Goal: Use online tool/utility

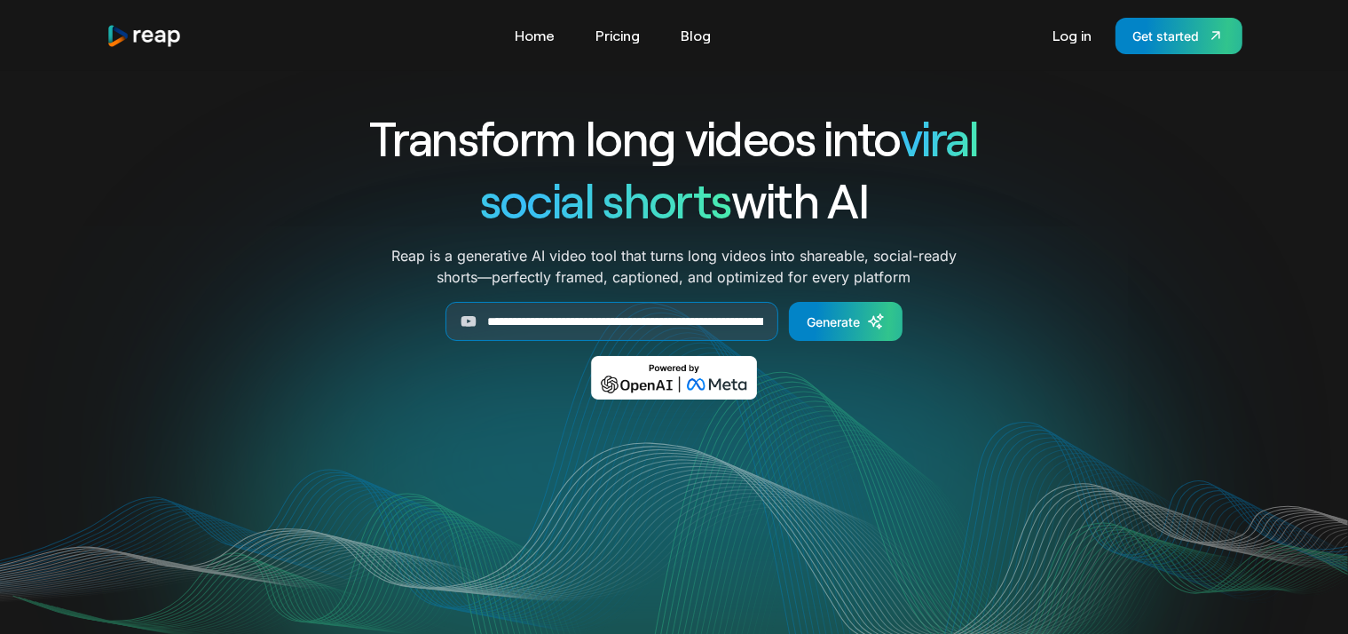
scroll to position [0, 209]
type input "**********"
click at [838, 336] on link "Generate" at bounding box center [846, 321] width 114 height 39
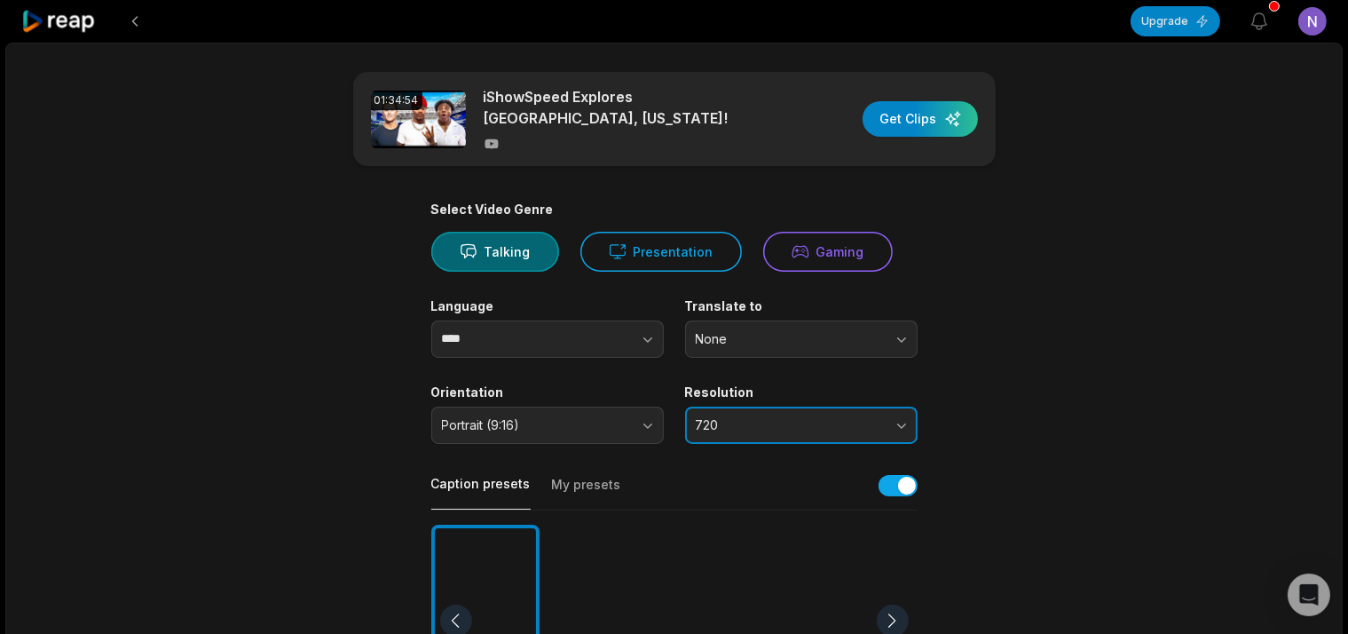
click at [778, 406] on button "720" at bounding box center [801, 424] width 232 height 37
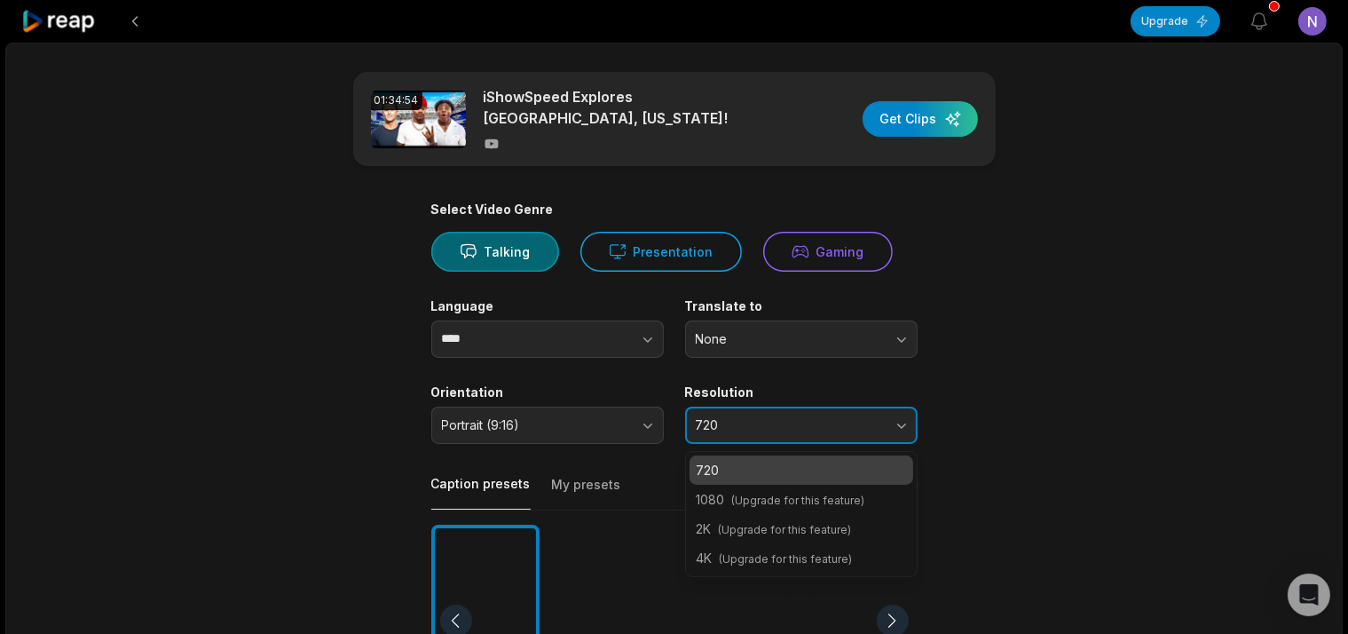
click at [778, 406] on button "720" at bounding box center [801, 424] width 232 height 37
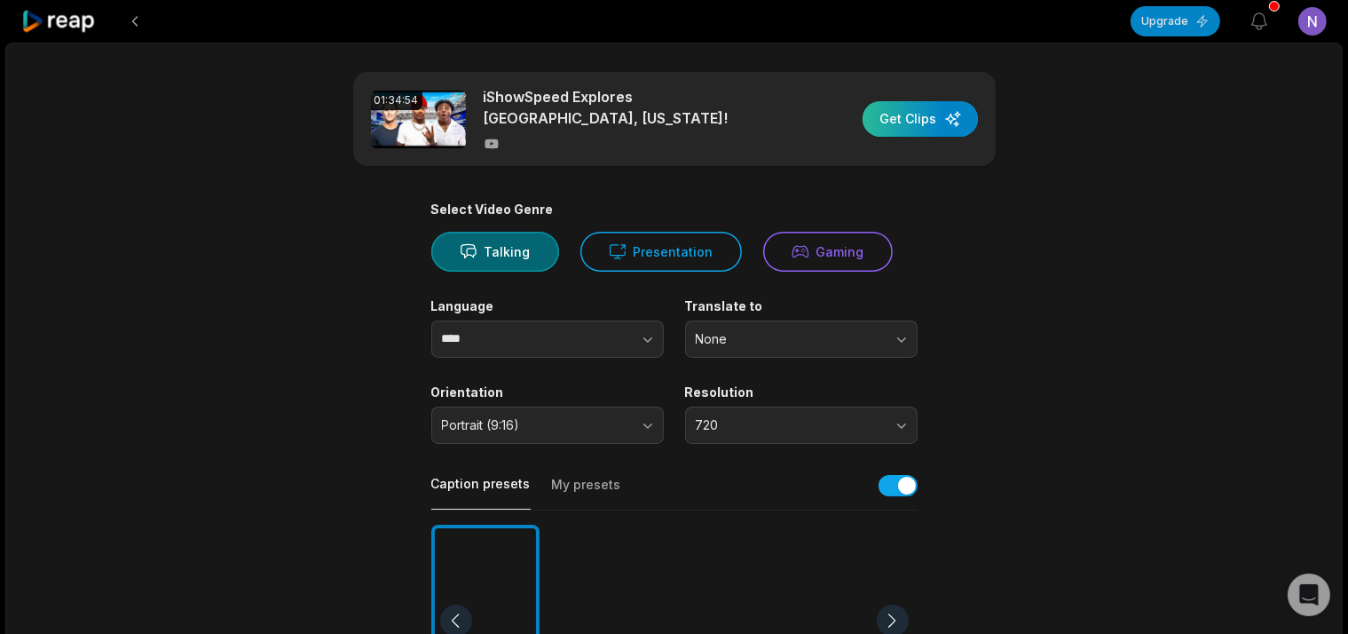
click at [893, 105] on div "button" at bounding box center [919, 118] width 115 height 35
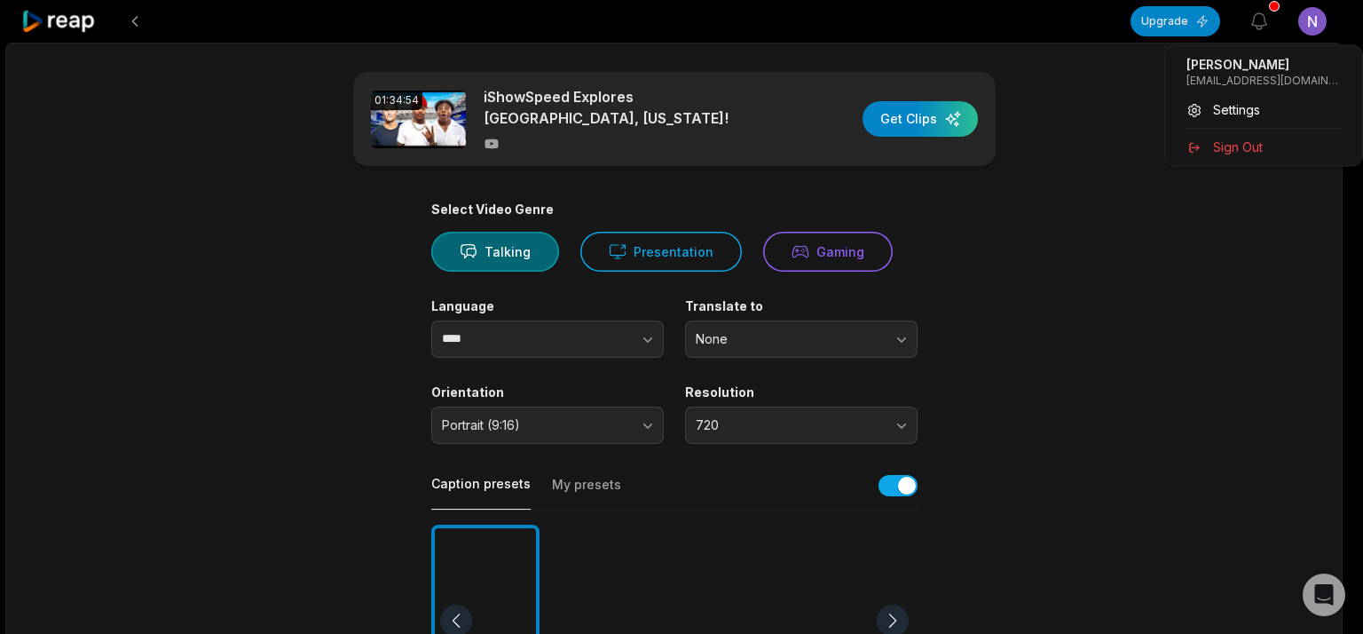
click at [1319, 9] on html "Upgrade View notifications Open user menu 01:34:54 iShowSpeed Explores Miami, F…" at bounding box center [681, 317] width 1363 height 634
click at [1261, 140] on span "Sign Out" at bounding box center [1238, 147] width 50 height 19
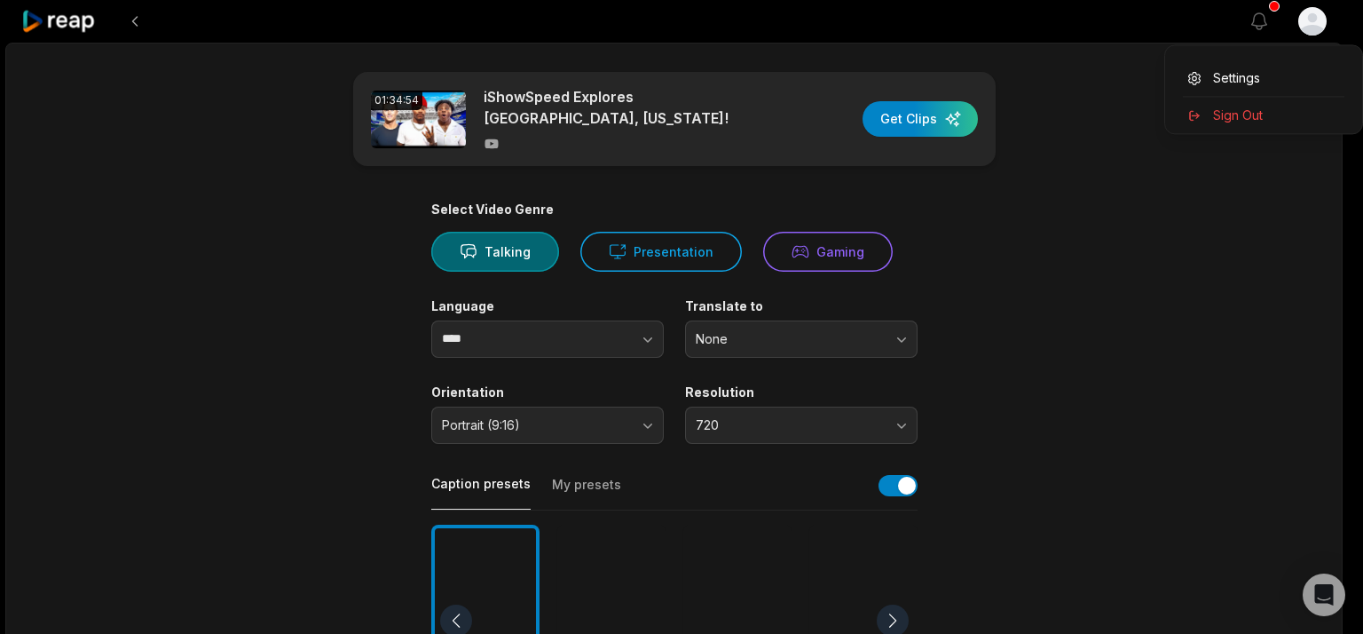
click at [1306, 28] on html "View notifications Open user menu 01:34:54 iShowSpeed Explores Miami, Florida! …" at bounding box center [681, 317] width 1363 height 634
click at [1271, 115] on div "Sign Out" at bounding box center [1263, 114] width 183 height 29
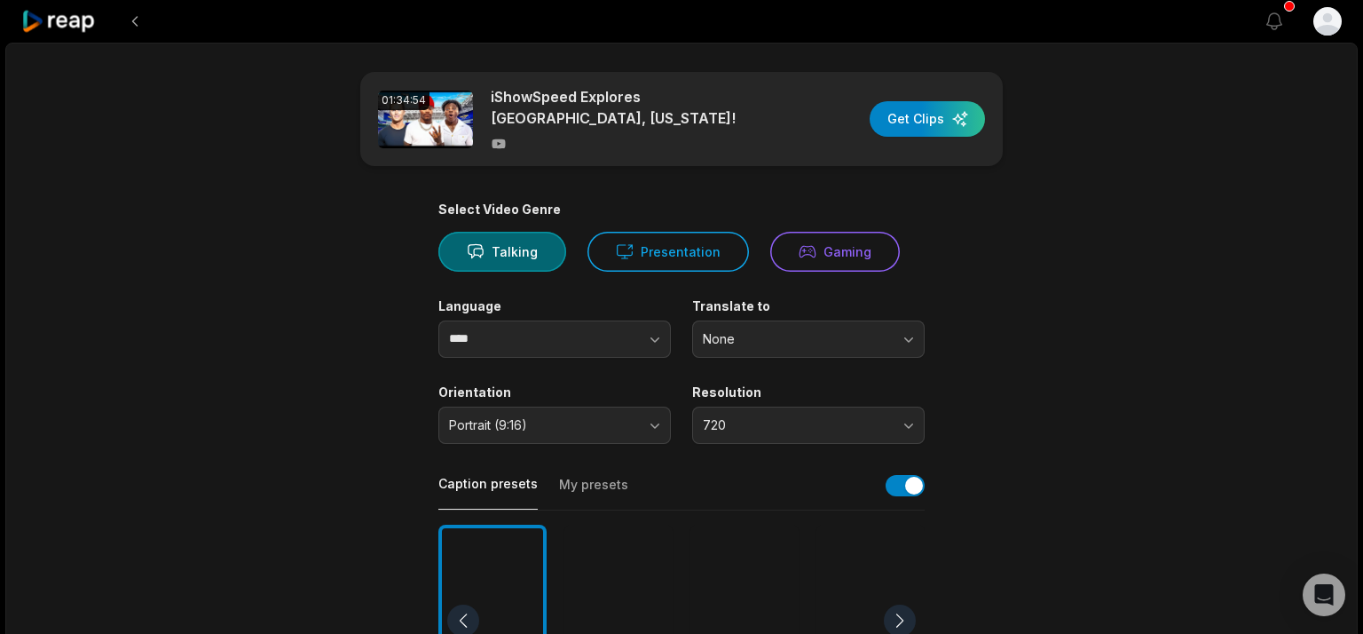
click at [1312, 32] on html "View notifications Open user menu 01:34:54 iShowSpeed Explores Miami, Florida! …" at bounding box center [681, 317] width 1363 height 634
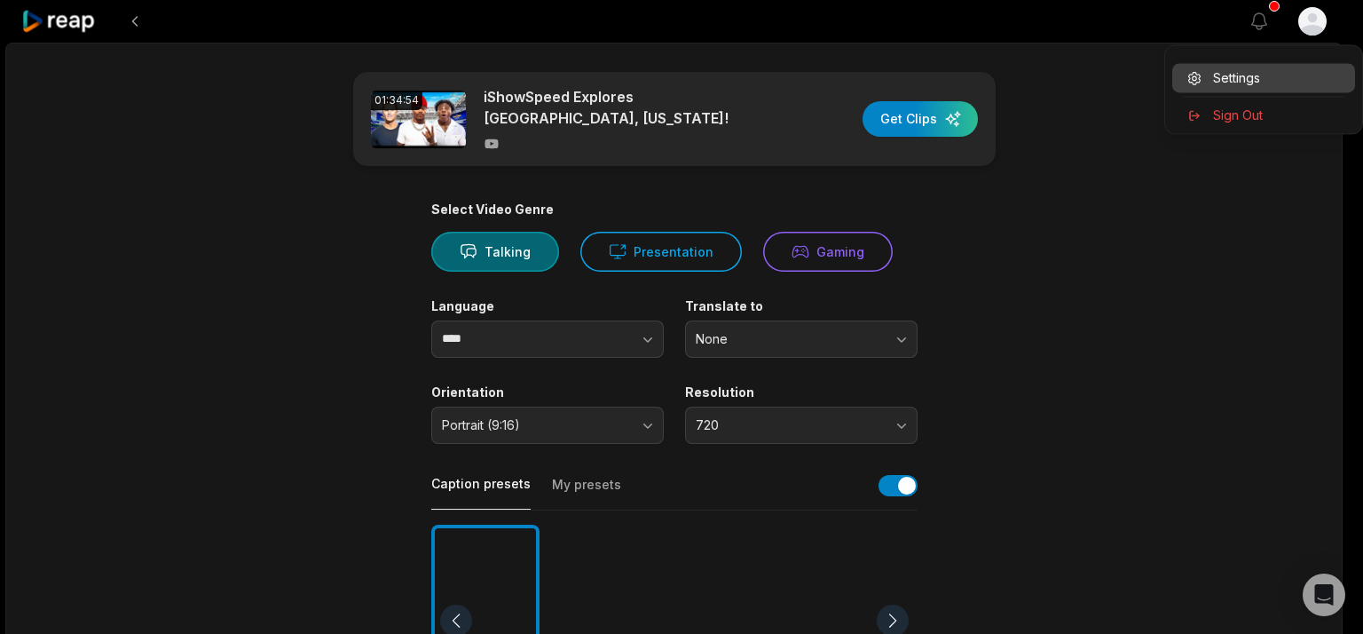
click at [1283, 70] on div "Settings" at bounding box center [1263, 77] width 183 height 29
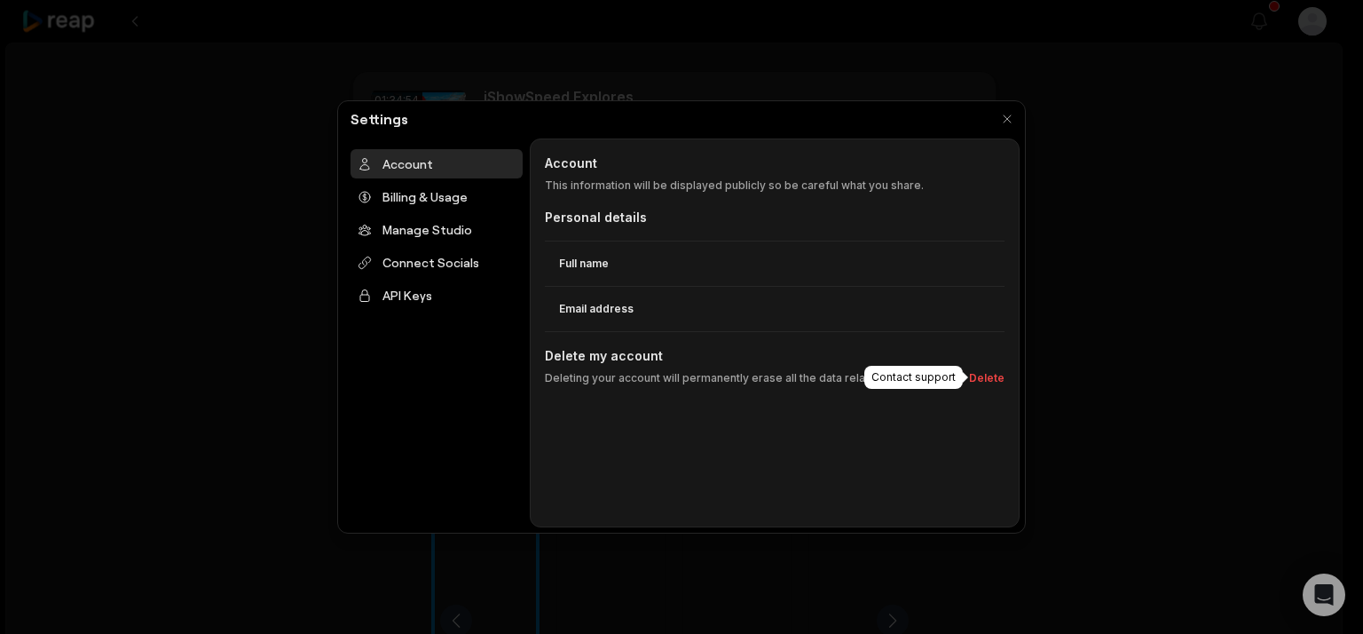
click at [991, 388] on div "Account Account This information will be displayed publicly so be careful what …" at bounding box center [775, 332] width 490 height 389
click at [996, 378] on button "Delete" at bounding box center [983, 378] width 43 height 16
click at [406, 290] on div "API Keys" at bounding box center [436, 294] width 172 height 29
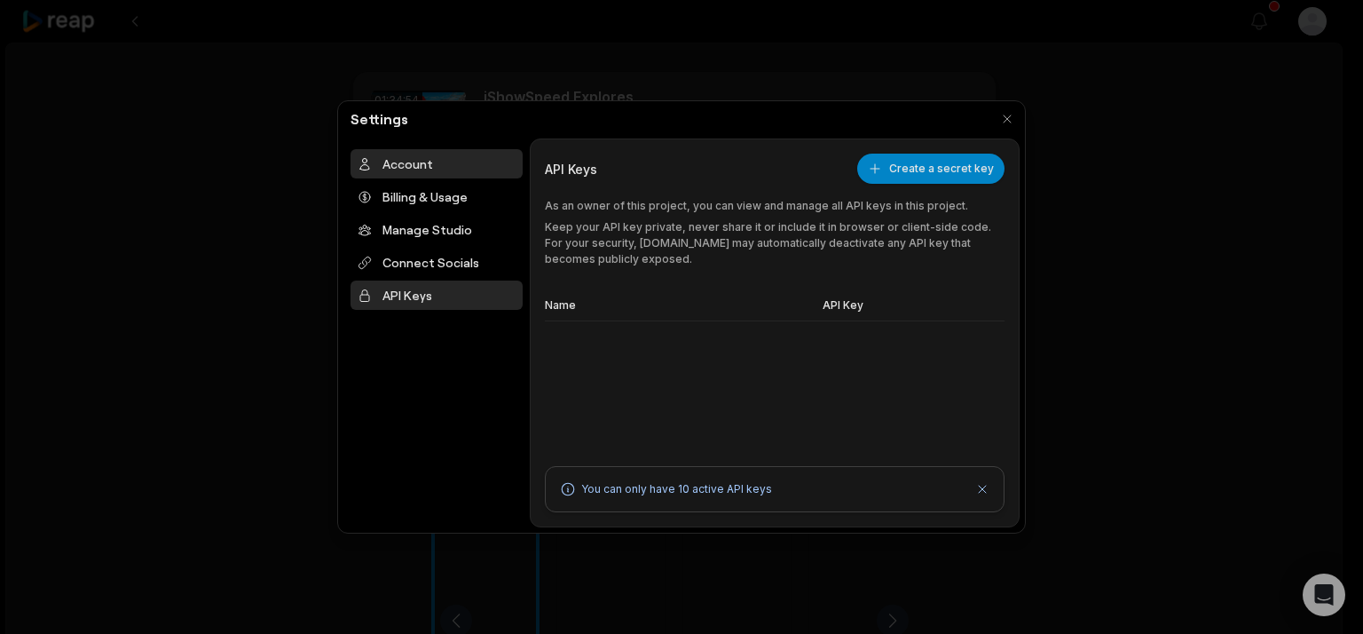
click at [414, 154] on div "Account" at bounding box center [436, 163] width 172 height 29
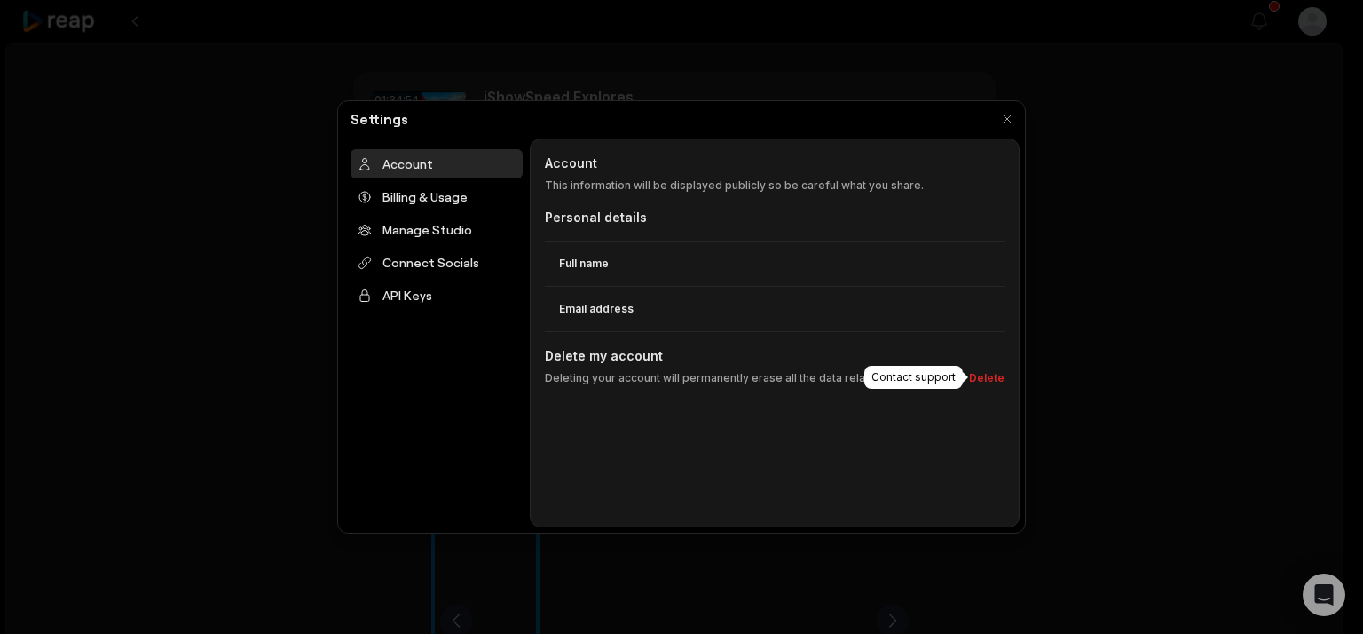
click at [980, 385] on button "Delete" at bounding box center [983, 378] width 43 height 16
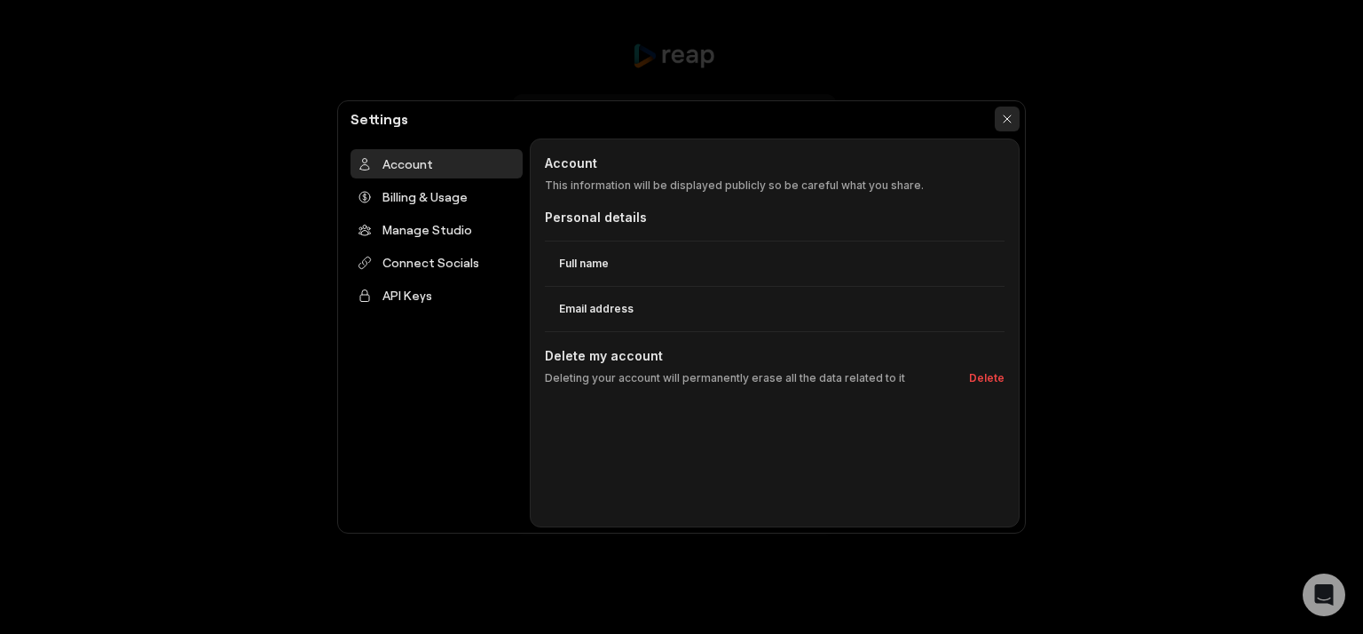
click at [1004, 114] on button "button" at bounding box center [1007, 118] width 25 height 25
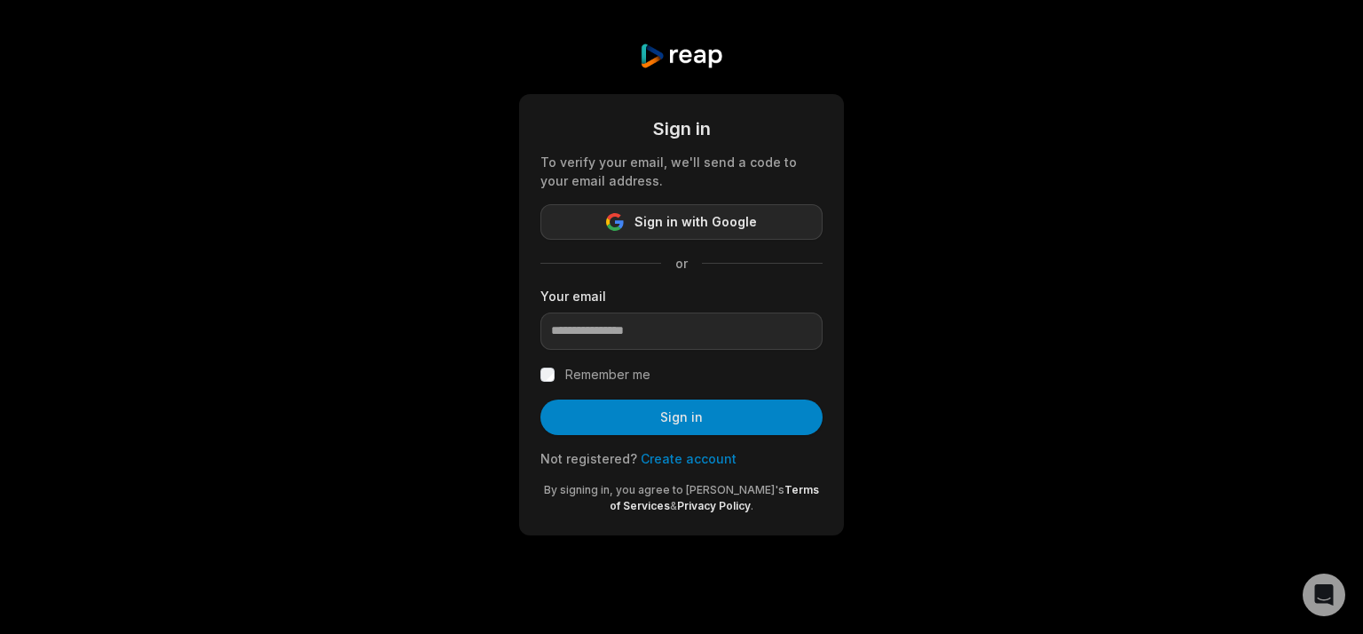
click at [786, 222] on button "Sign in with Google" at bounding box center [681, 221] width 282 height 35
